Goal: Find specific page/section: Find specific page/section

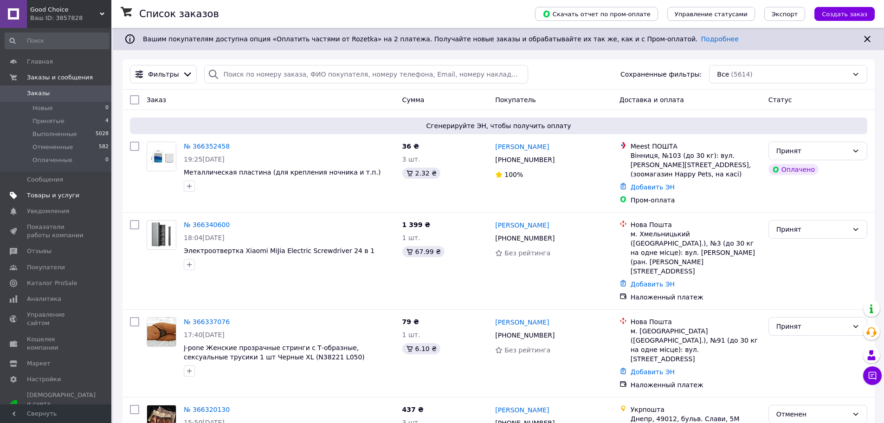
click at [39, 198] on span "Товары и услуги" at bounding box center [53, 195] width 52 height 8
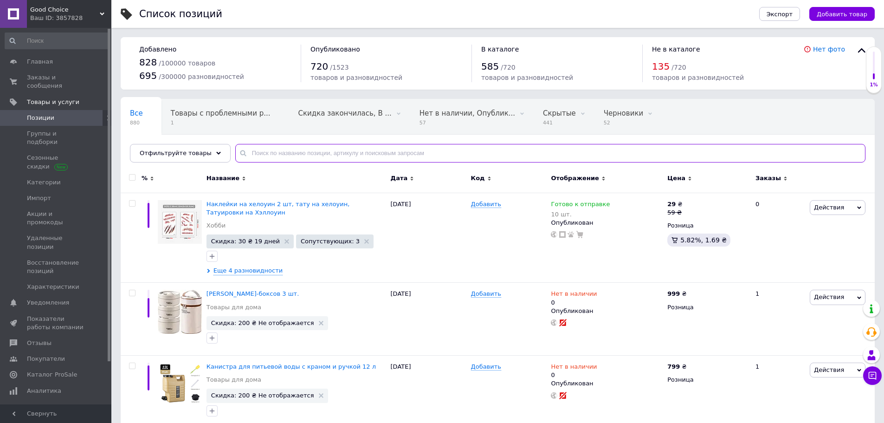
click at [302, 157] on input "text" at bounding box center [550, 153] width 630 height 19
type input "c"
type input "слайсер"
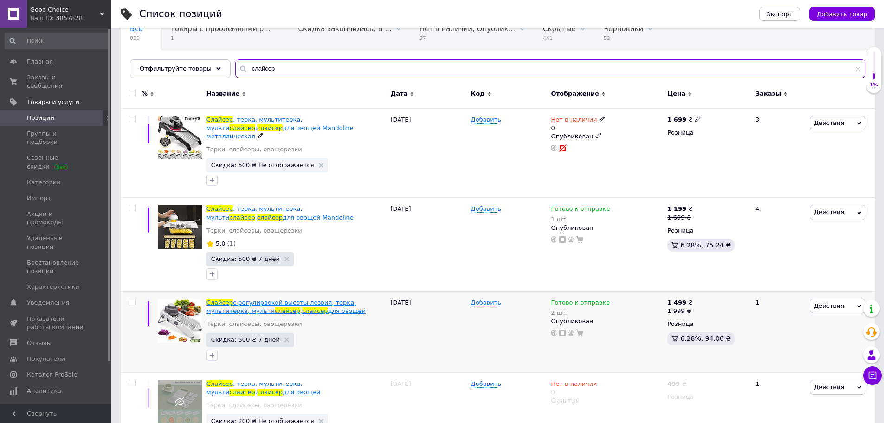
scroll to position [139, 0]
